Goal: Information Seeking & Learning: Learn about a topic

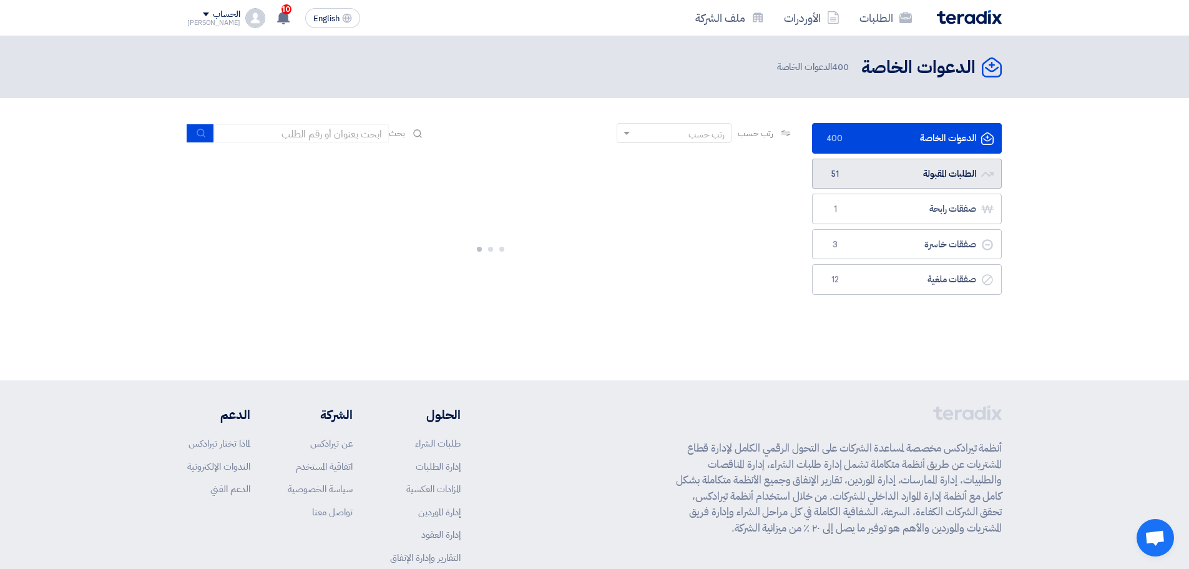
click at [917, 163] on link "الطلبات المقبولة الطلبات المقبولة 51" at bounding box center [907, 174] width 190 height 31
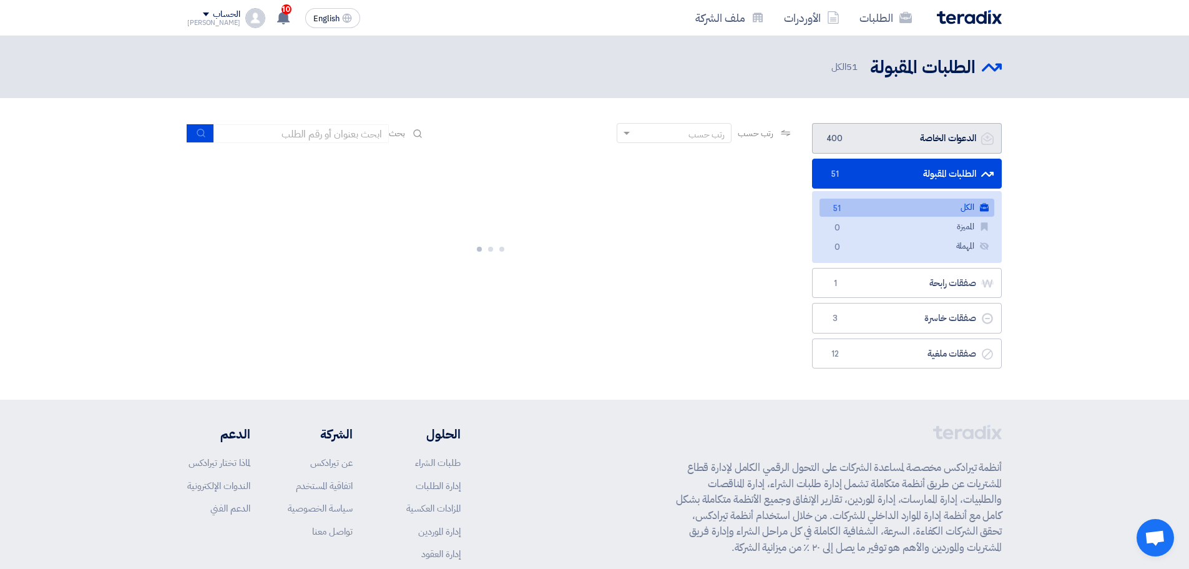
click at [915, 144] on link "الدعوات الخاصة الدعوات الخاصة 400" at bounding box center [907, 138] width 190 height 31
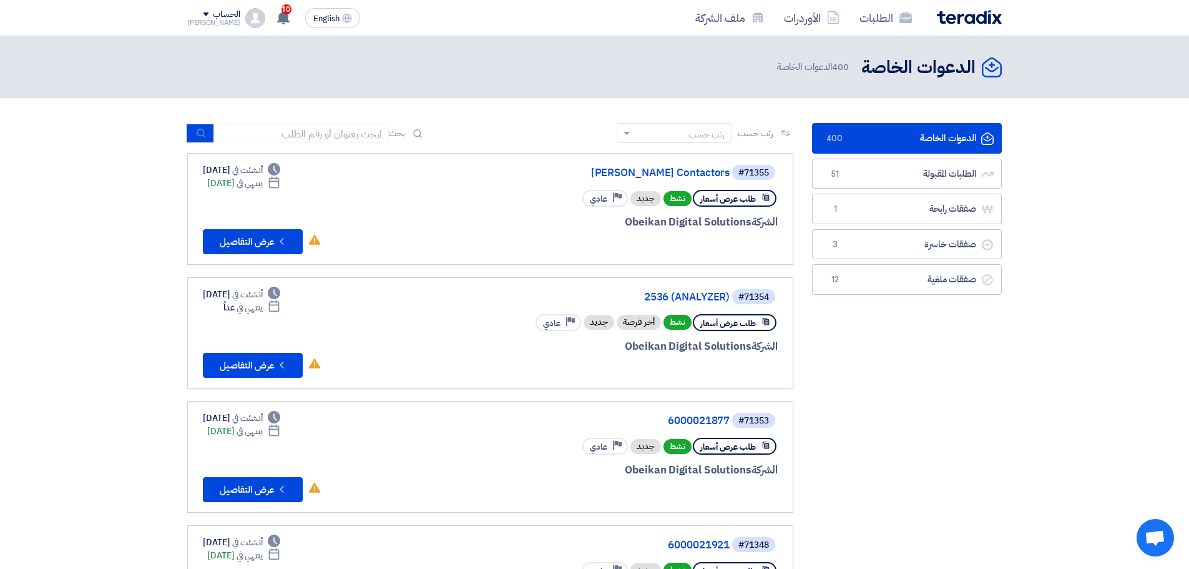
drag, startPoint x: 694, startPoint y: 173, endPoint x: 854, endPoint y: 404, distance: 281.1
click at [694, 172] on link "[PERSON_NAME] Contactors" at bounding box center [605, 172] width 250 height 11
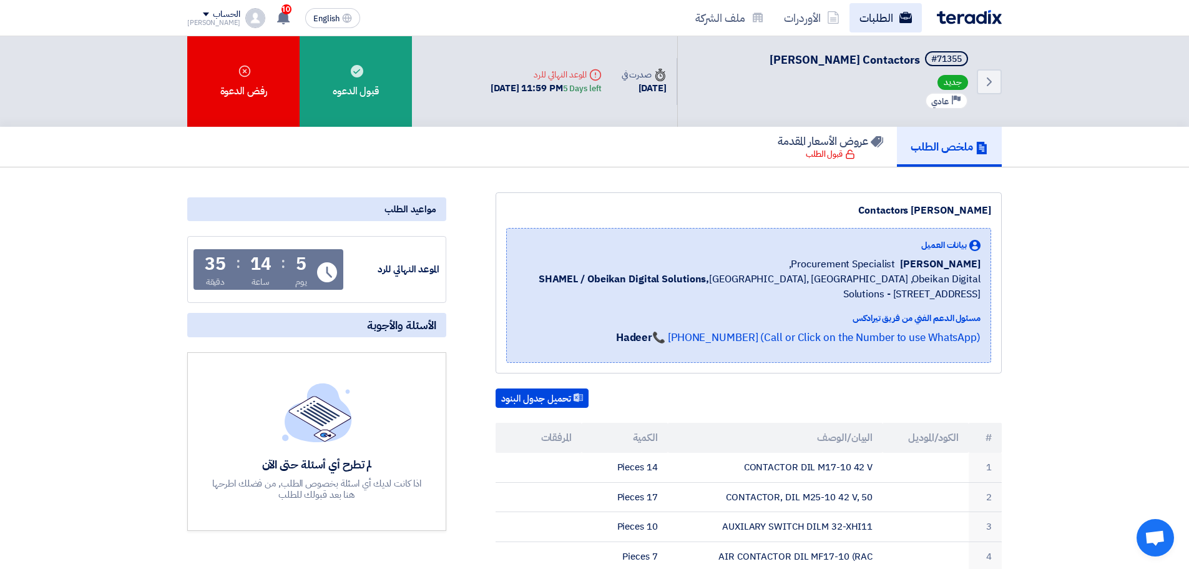
click at [891, 16] on link "الطلبات" at bounding box center [885, 17] width 72 height 29
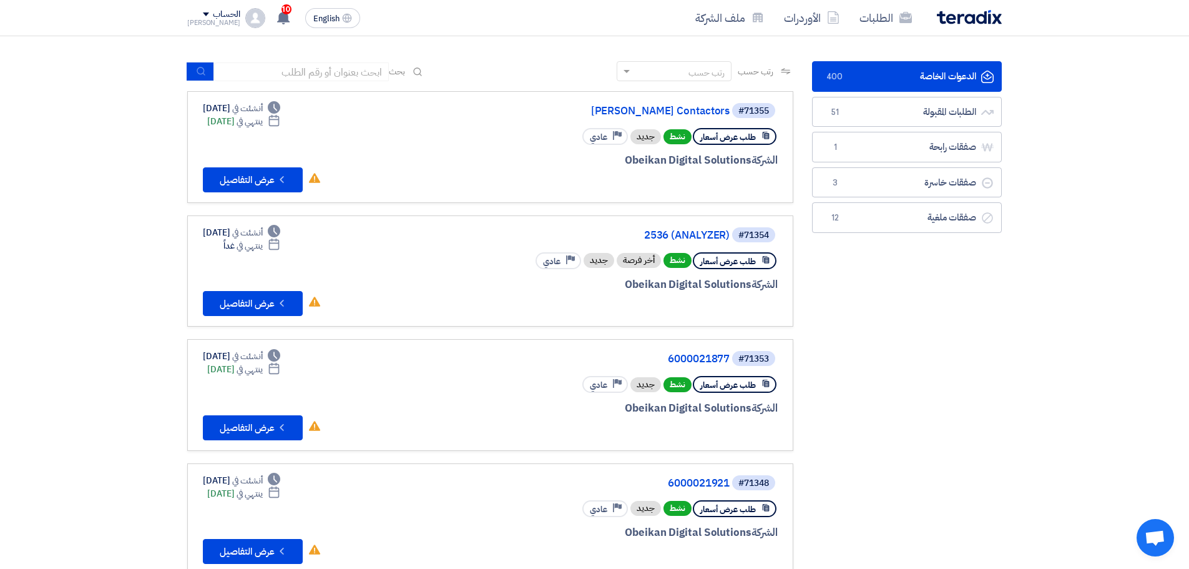
scroll to position [62, 0]
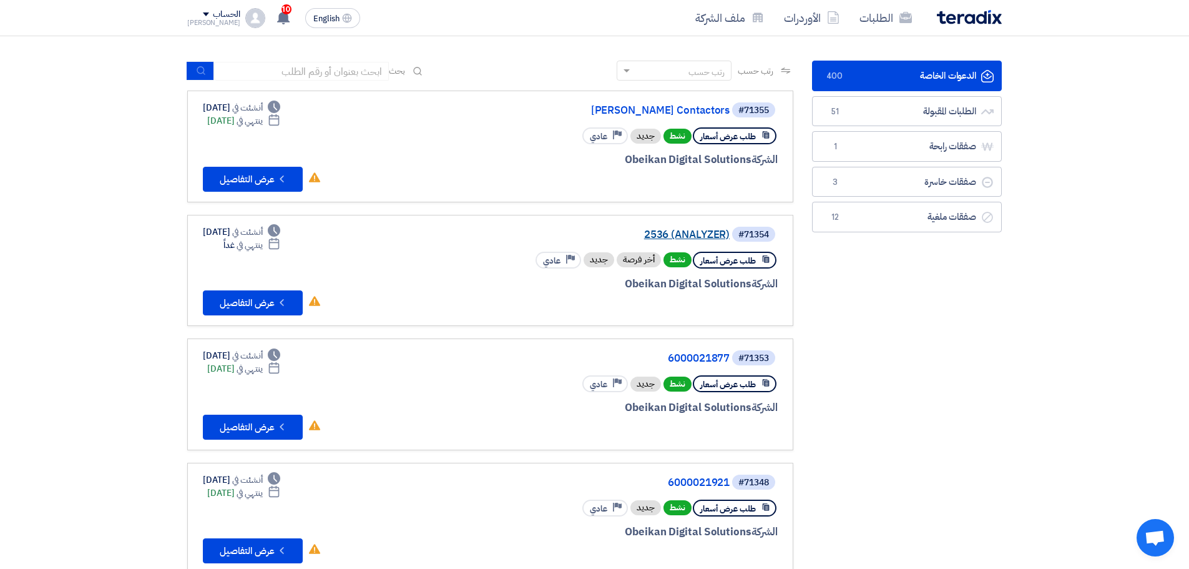
click at [695, 239] on link "2536 (ANALYZER)" at bounding box center [605, 234] width 250 height 11
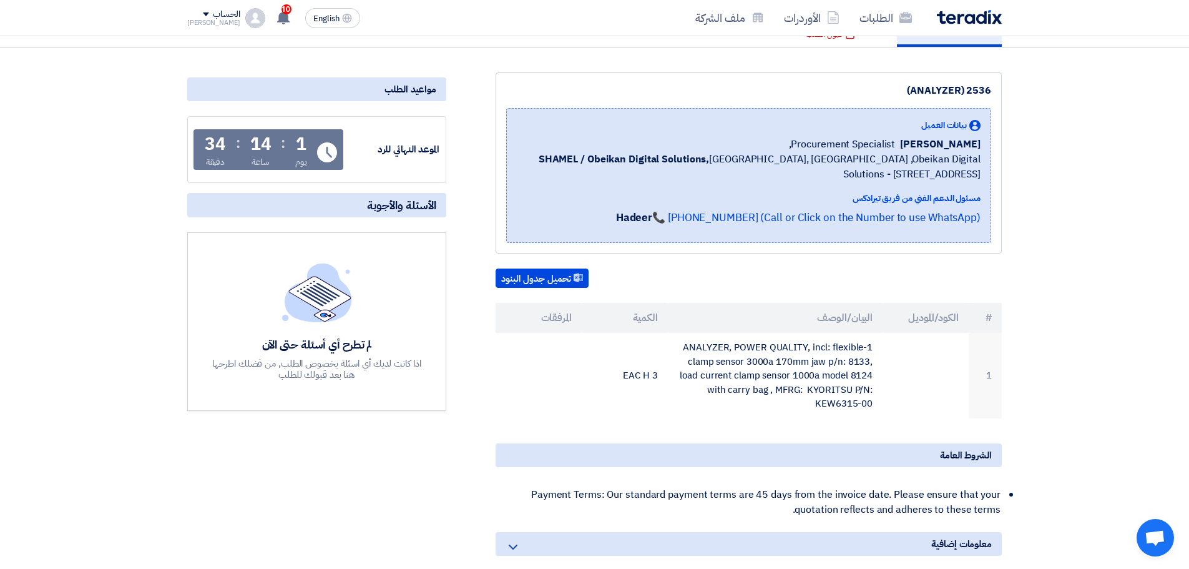
scroll to position [125, 0]
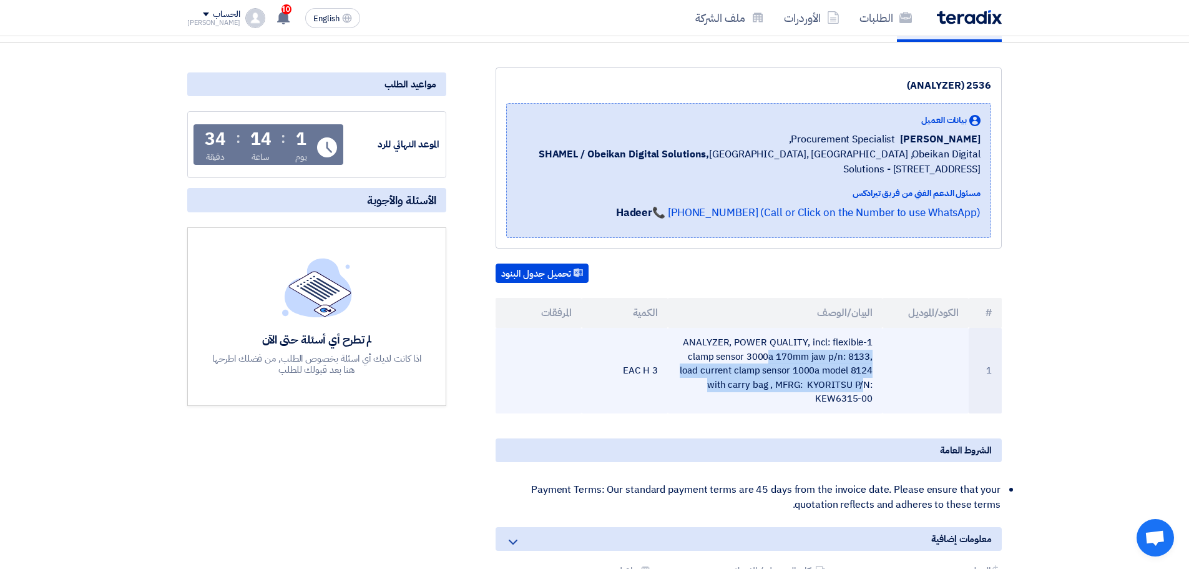
drag, startPoint x: 683, startPoint y: 339, endPoint x: 776, endPoint y: 391, distance: 106.1
click at [776, 391] on td "1-ANALYZER, POWER QUALITY, incl: flexible clamp sensor 3000a 170mm jaw p/n: 813…" at bounding box center [775, 370] width 215 height 85
click at [858, 394] on td "1-ANALYZER, POWER QUALITY, incl: flexible clamp sensor 3000a 170mm jaw p/n: 813…" at bounding box center [775, 370] width 215 height 85
drag, startPoint x: 881, startPoint y: 399, endPoint x: 763, endPoint y: 351, distance: 127.4
click at [763, 351] on td "1-ANALYZER, POWER QUALITY, incl: flexible clamp sensor 3000a 170mm jaw p/n: 813…" at bounding box center [775, 370] width 215 height 85
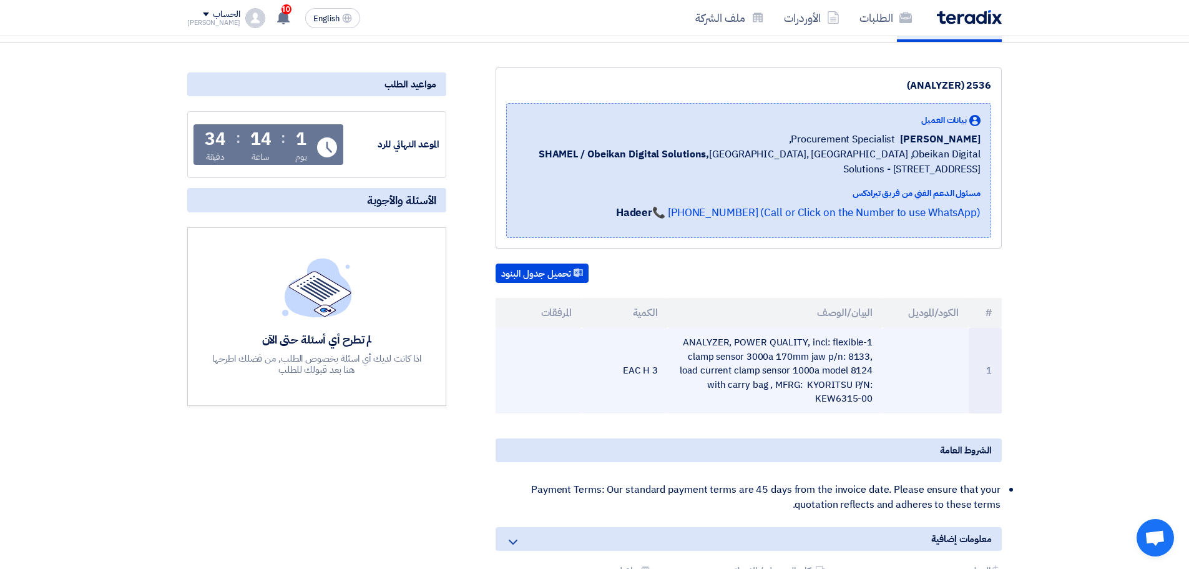
click at [768, 389] on td "1-ANALYZER, POWER QUALITY, incl: flexible clamp sensor 3000a 170mm jaw p/n: 813…" at bounding box center [775, 370] width 215 height 85
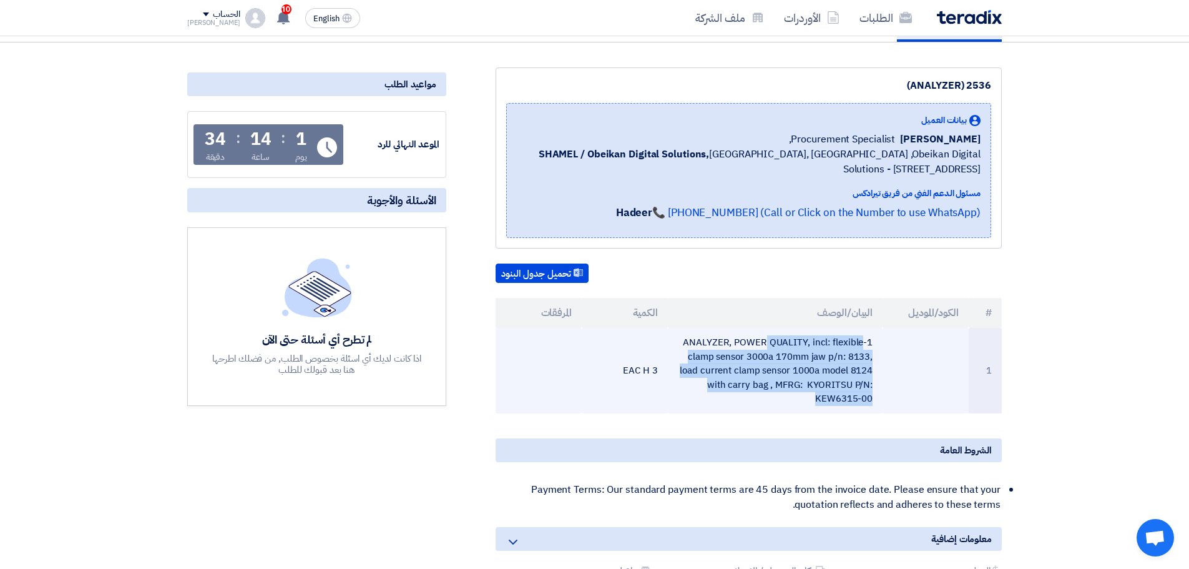
click at [768, 389] on td "1-ANALYZER, POWER QUALITY, incl: flexible clamp sensor 3000a 170mm jaw p/n: 813…" at bounding box center [775, 370] width 215 height 85
